Goal: Communication & Community: Answer question/provide support

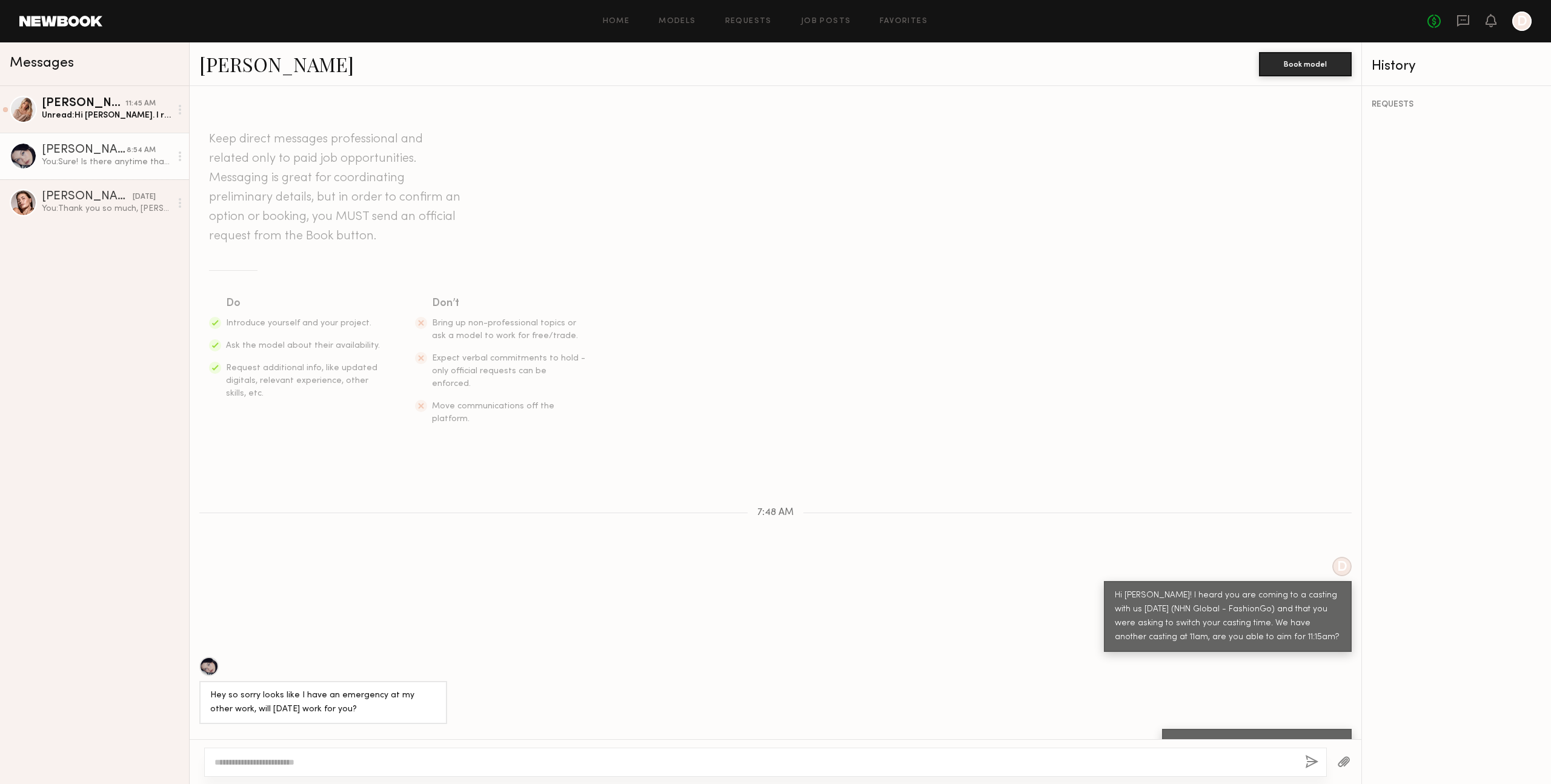
scroll to position [4, 0]
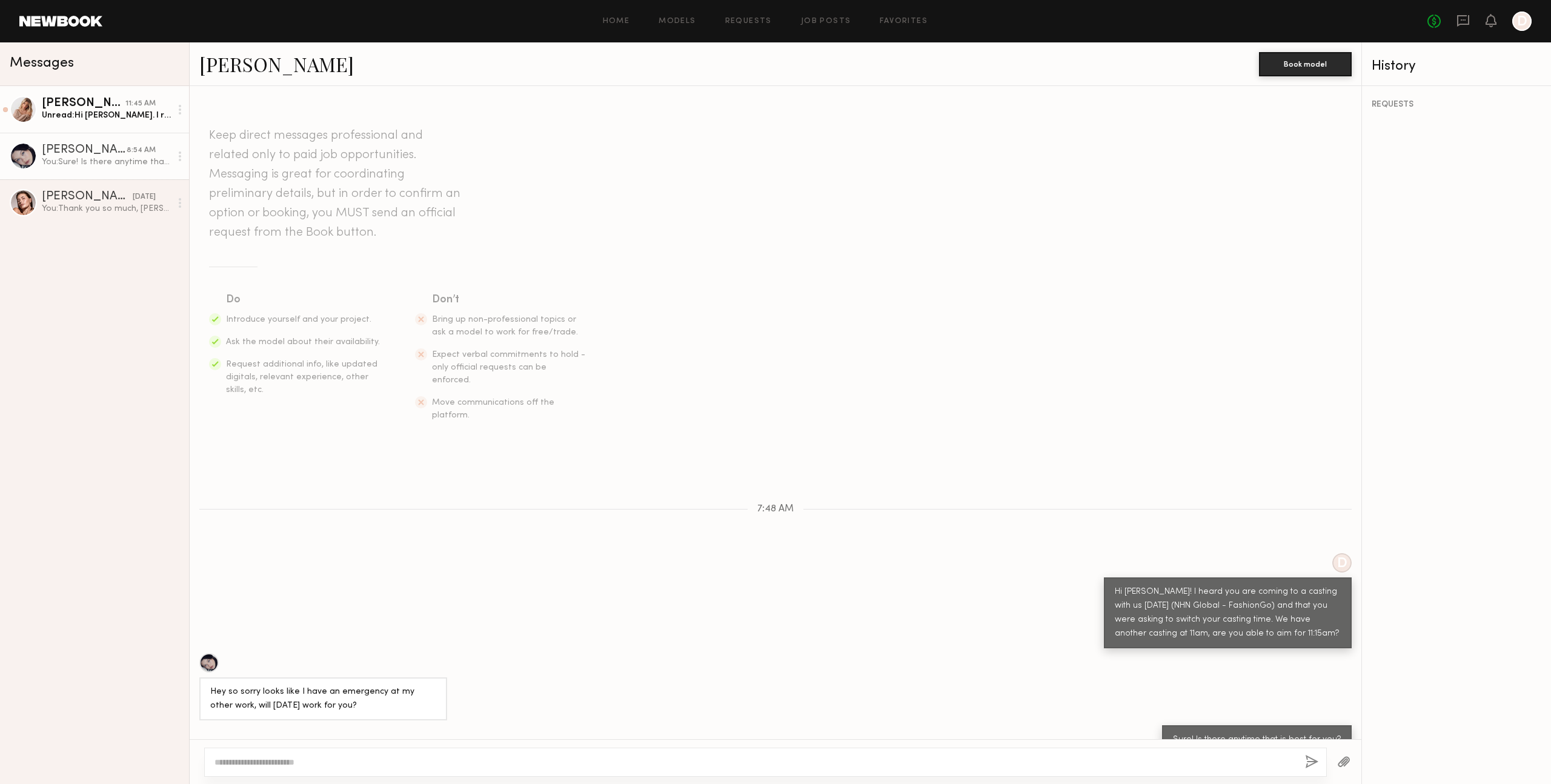
click at [94, 113] on div "Unread: Hi [PERSON_NAME]. I reached put earlier [DATE] asking if I can come aft…" at bounding box center [106, 115] width 129 height 11
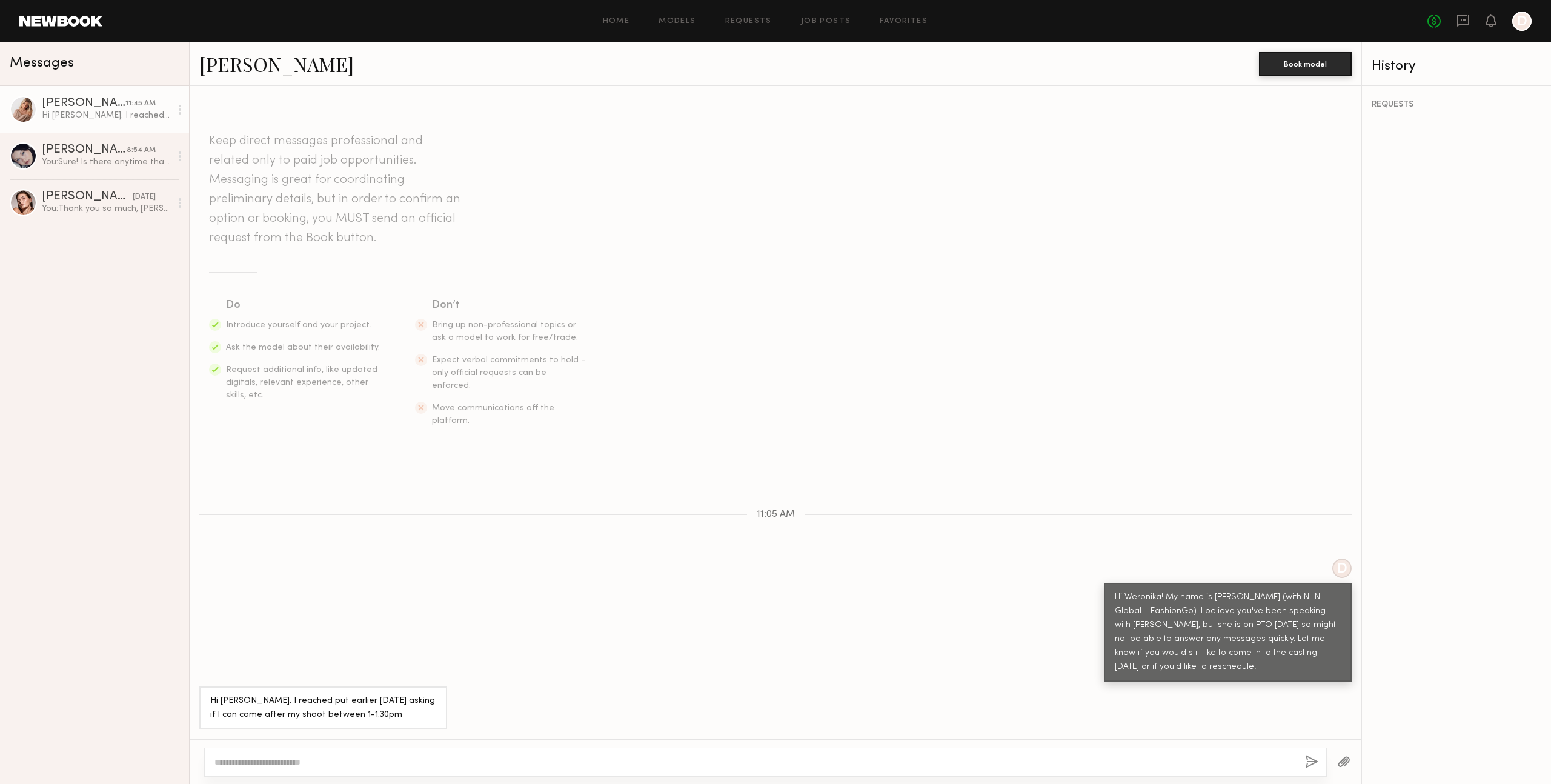
click at [374, 757] on textarea at bounding box center [755, 762] width 1081 height 12
click at [386, 758] on textarea "**********" at bounding box center [755, 762] width 1081 height 12
type textarea "**********"
click at [1314, 760] on button "button" at bounding box center [1312, 762] width 14 height 15
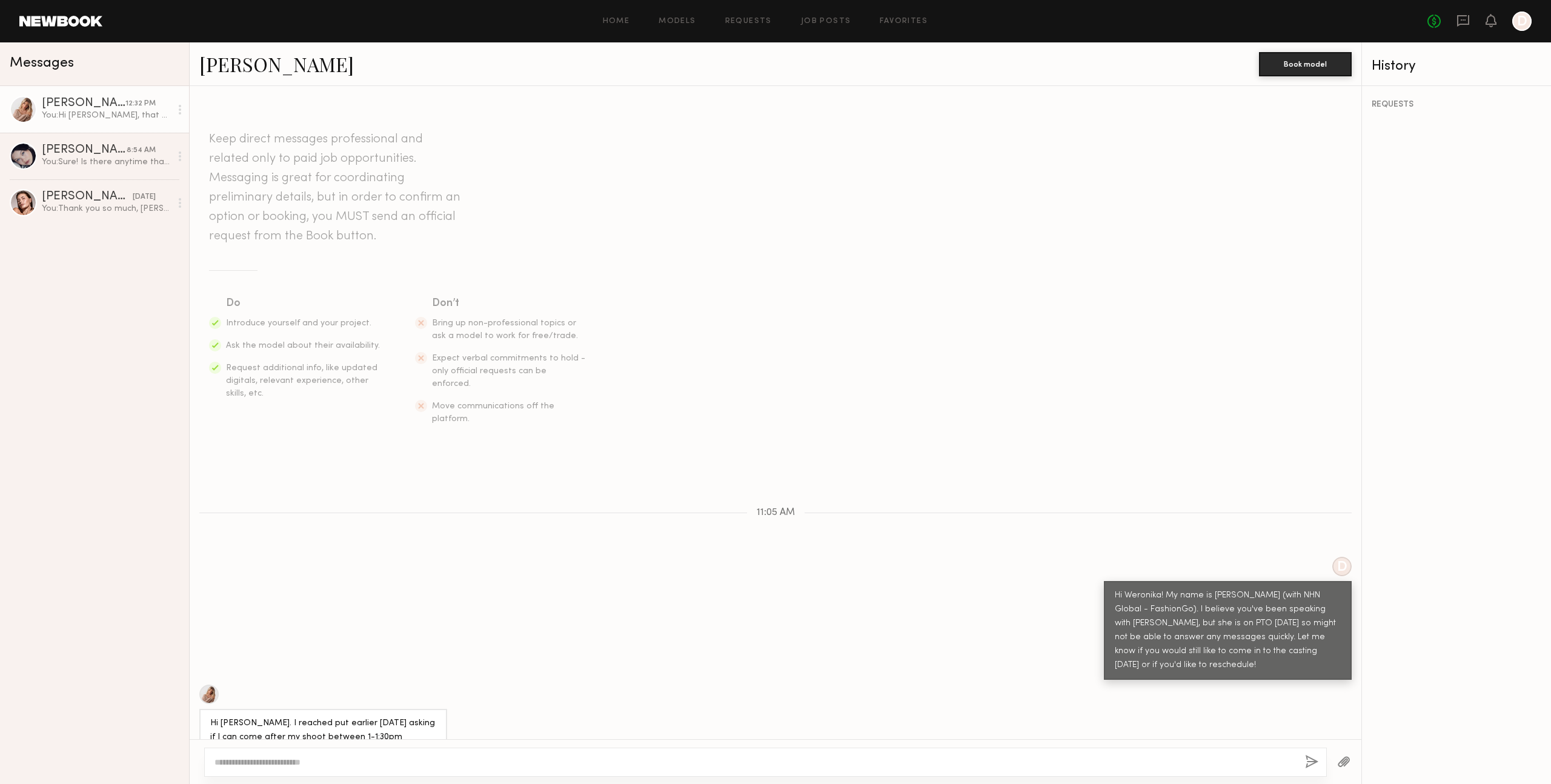
scroll to position [110, 0]
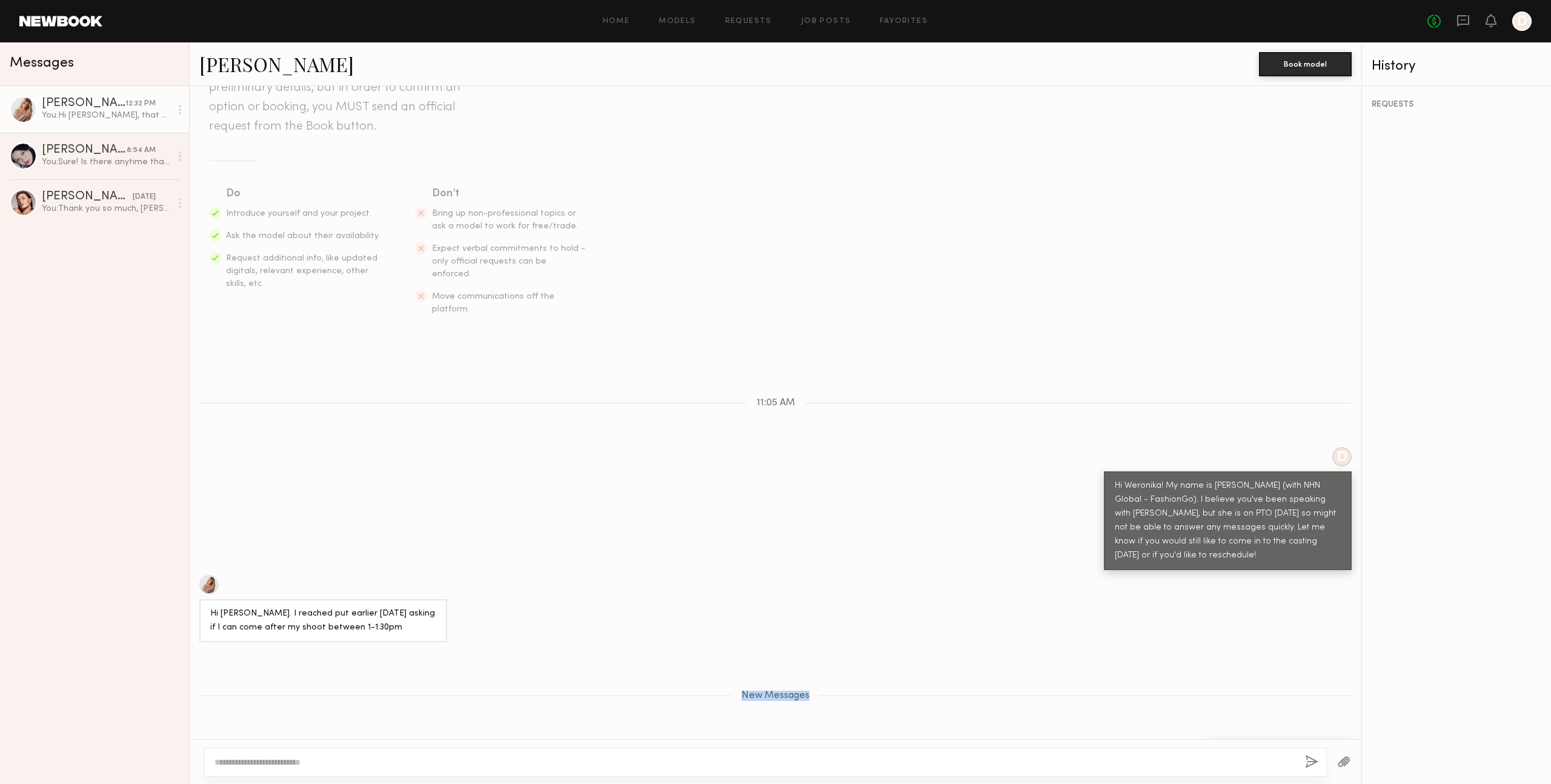
drag, startPoint x: 744, startPoint y: 656, endPoint x: 807, endPoint y: 656, distance: 63.0
click at [807, 691] on span "New Messages" at bounding box center [776, 696] width 68 height 11
click at [841, 531] on div "Keep direct messages professional and related only to paid job opportunities. M…" at bounding box center [776, 412] width 1172 height 653
drag, startPoint x: 792, startPoint y: 377, endPoint x: 753, endPoint y: 381, distance: 39.2
click at [753, 398] on div "11:05 AM" at bounding box center [776, 403] width 1172 height 11
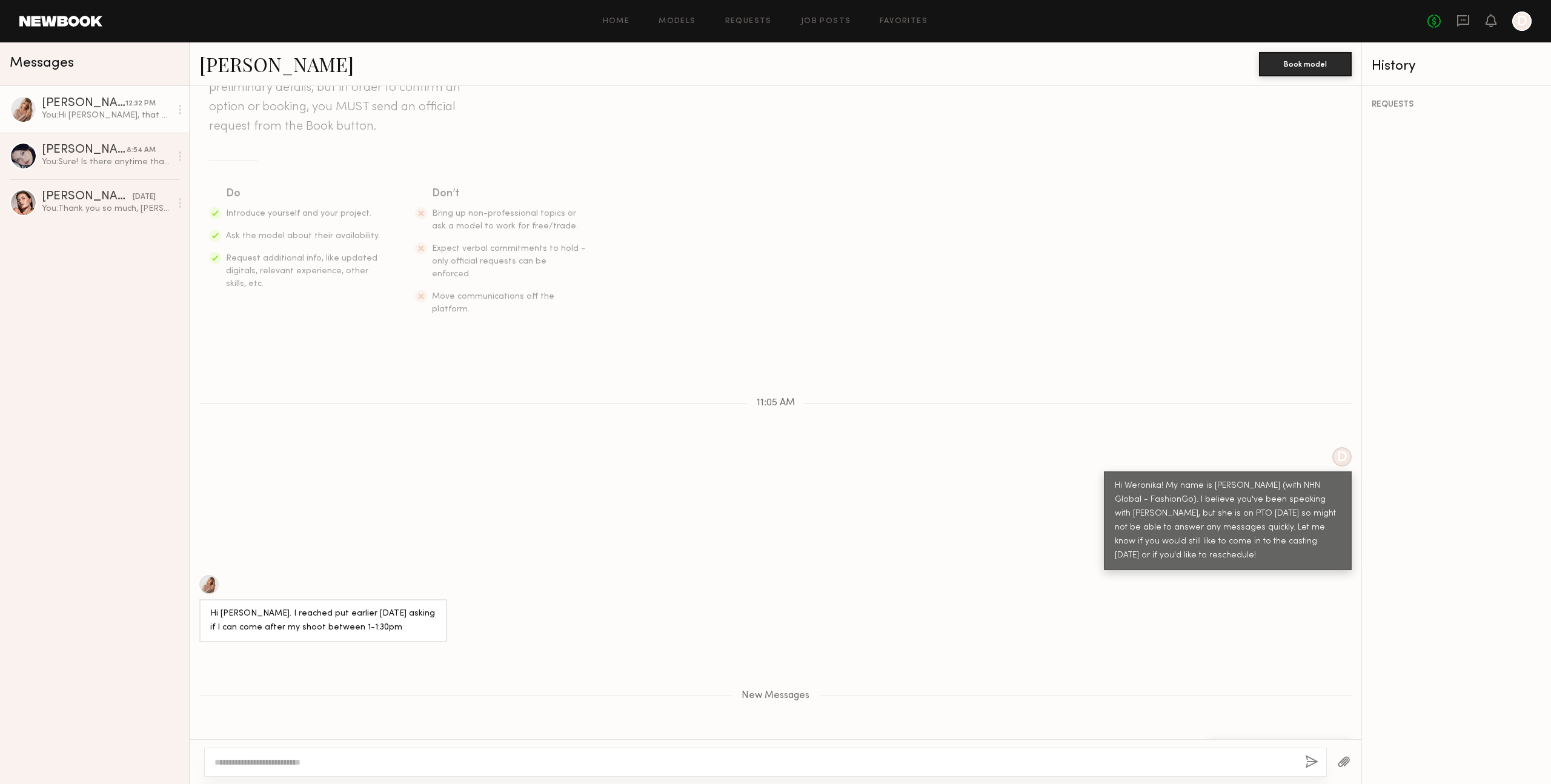
click at [783, 447] on div "D Hi [PERSON_NAME]! My name is [PERSON_NAME] (with NHN Global - FashionGo). I b…" at bounding box center [776, 508] width 1172 height 123
